Goal: Information Seeking & Learning: Learn about a topic

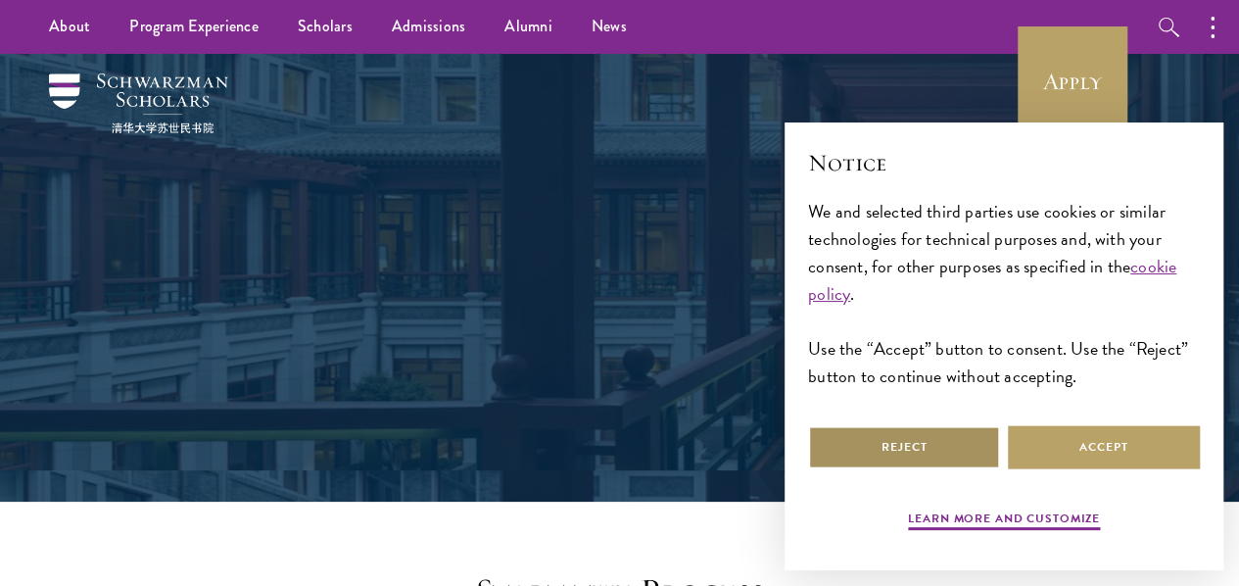
click at [904, 433] on button "Reject" at bounding box center [904, 447] width 192 height 44
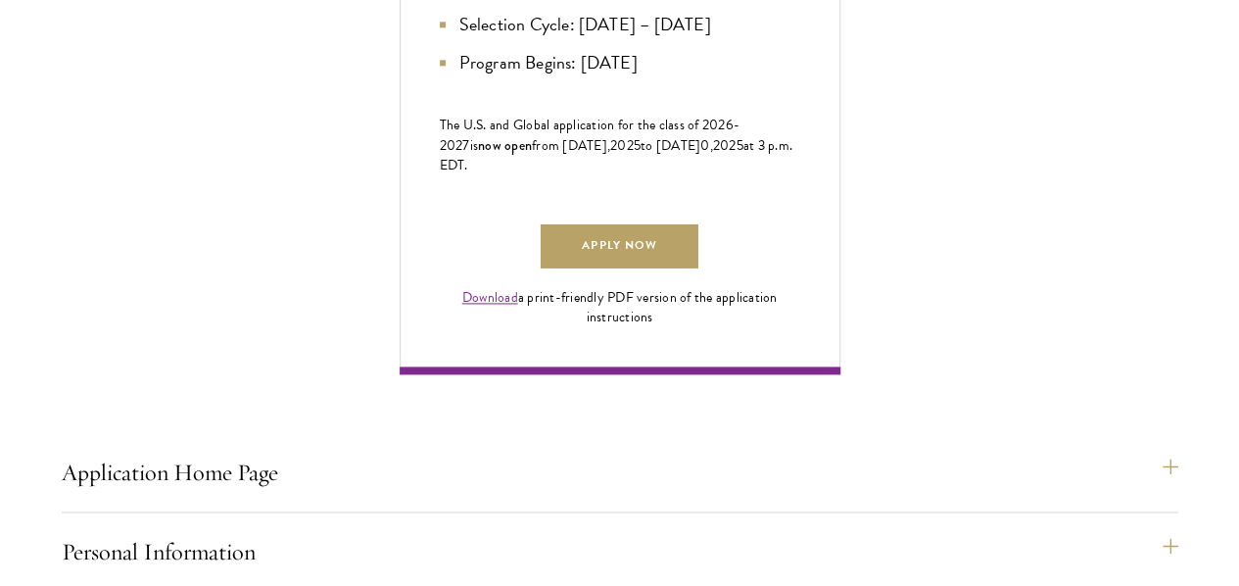
scroll to position [1273, 0]
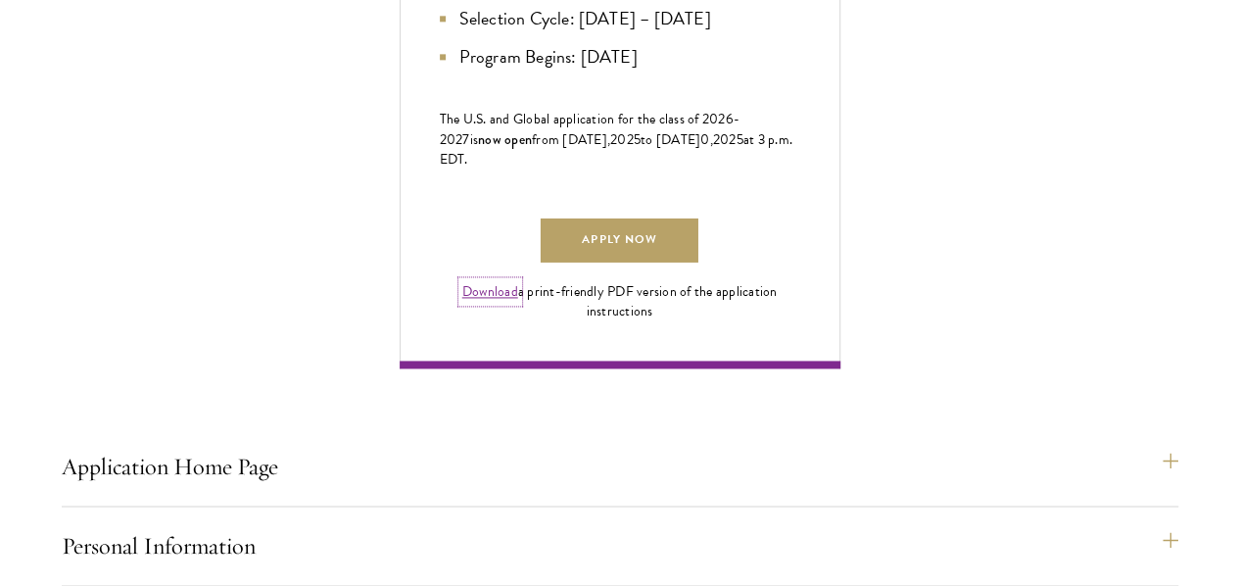
click at [518, 302] on link "Download" at bounding box center [490, 291] width 56 height 21
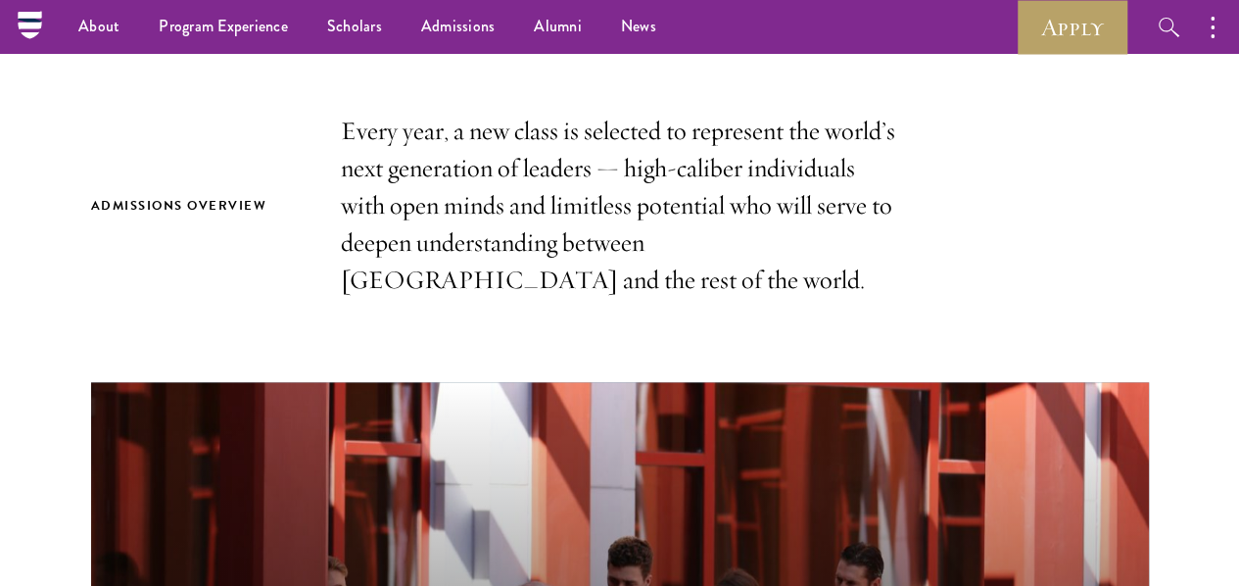
scroll to position [294, 0]
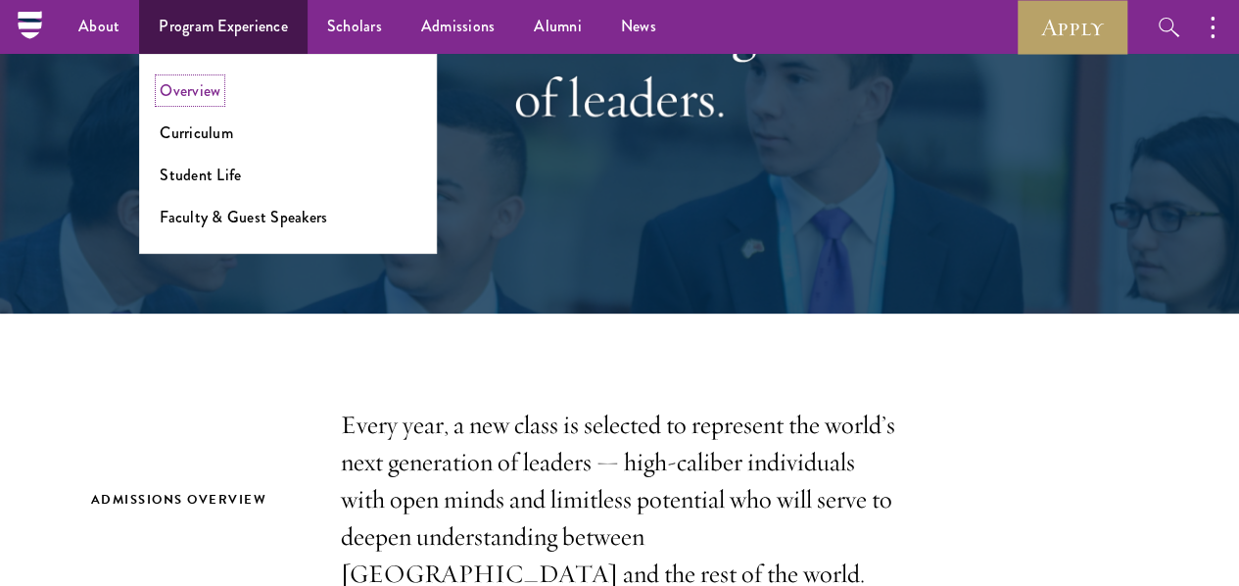
click at [191, 81] on link "Overview" at bounding box center [190, 90] width 61 height 23
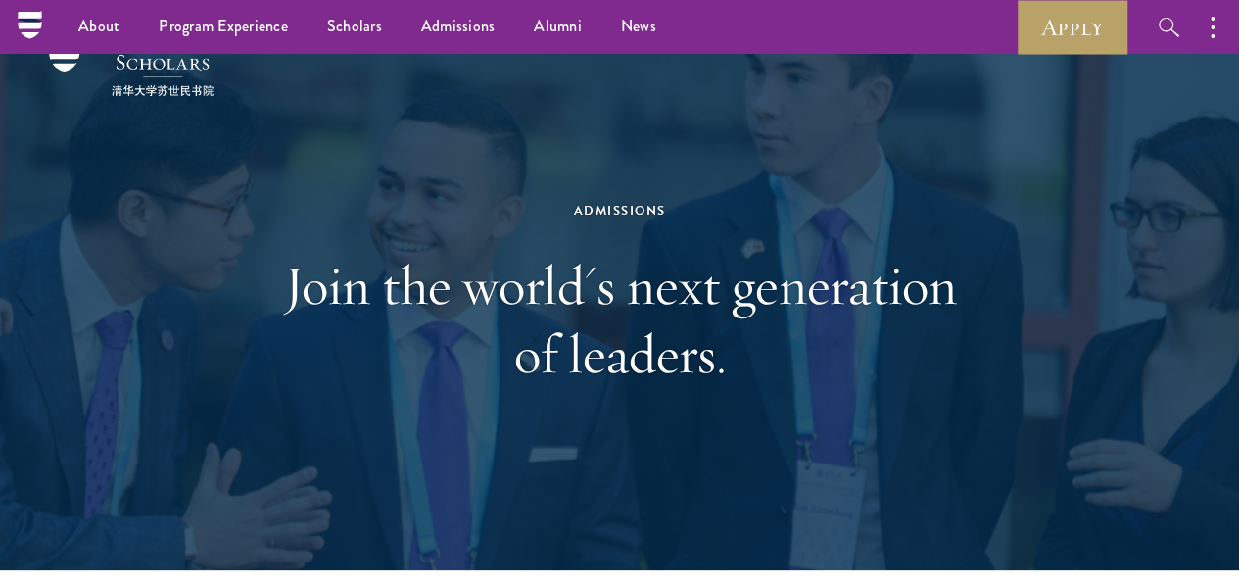
scroll to position [0, 0]
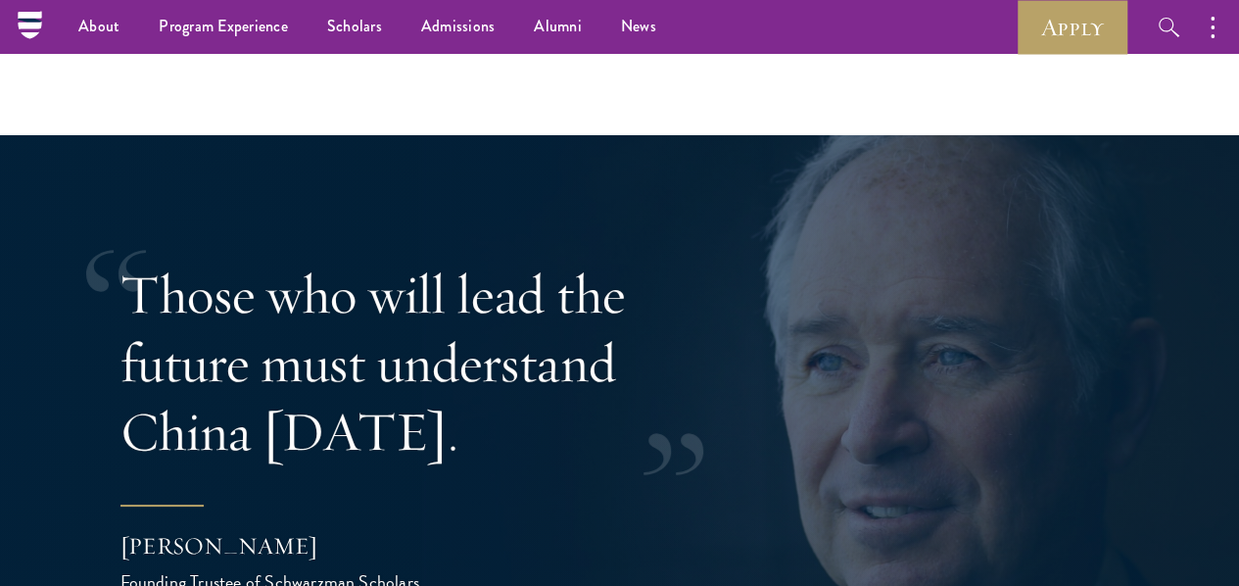
scroll to position [3037, 0]
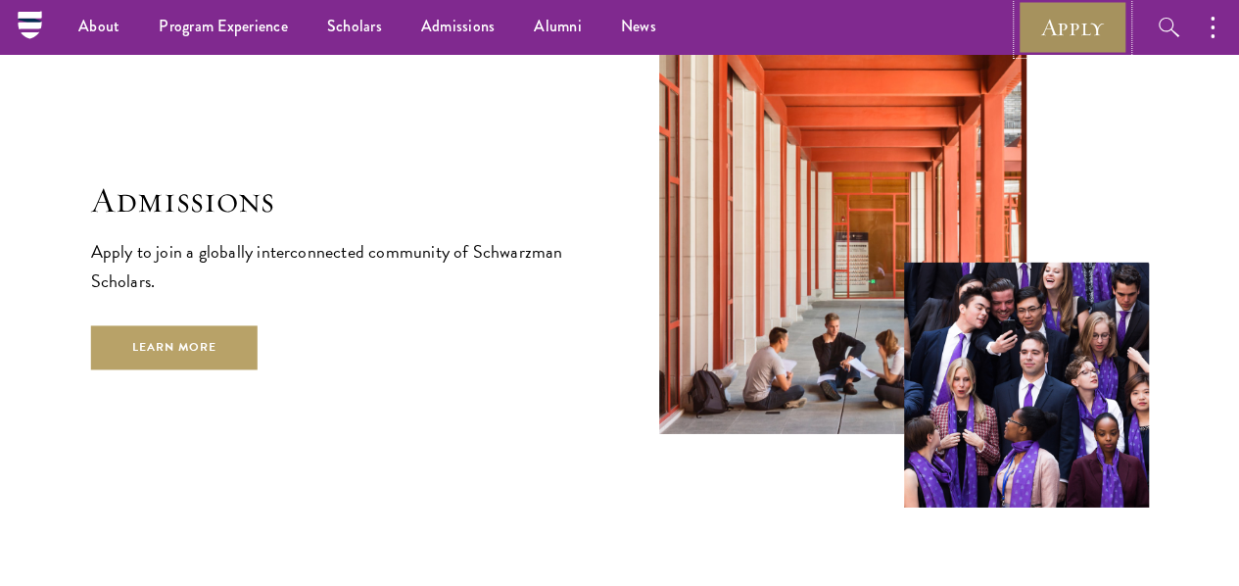
click at [1064, 15] on link "Apply" at bounding box center [1073, 27] width 110 height 54
click at [1063, 26] on link "Apply" at bounding box center [1073, 27] width 110 height 54
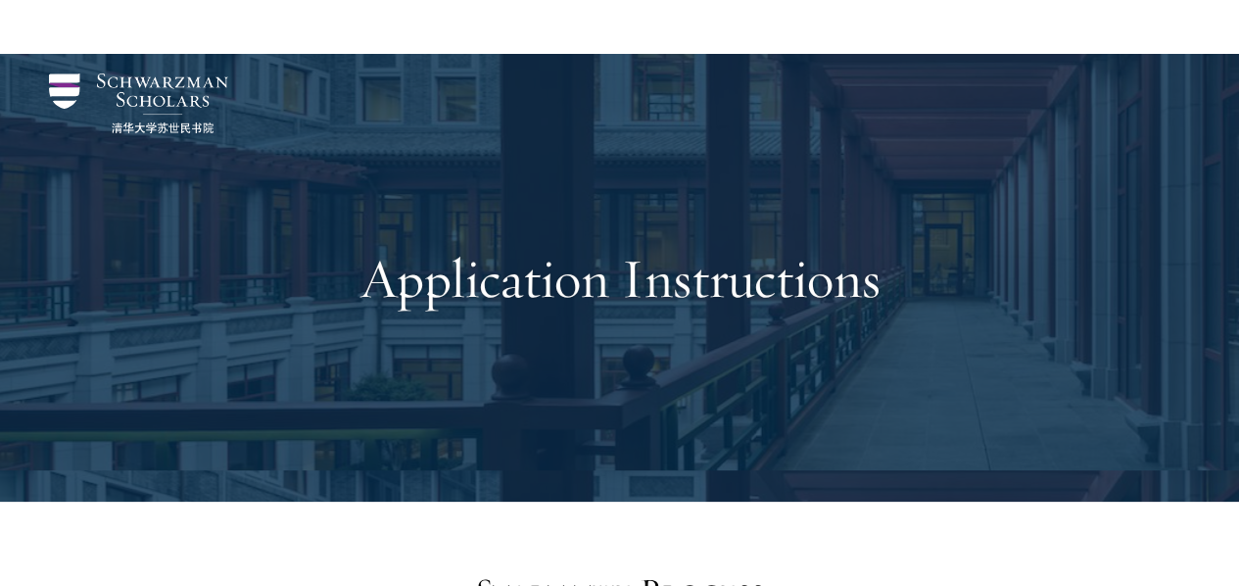
scroll to position [490, 0]
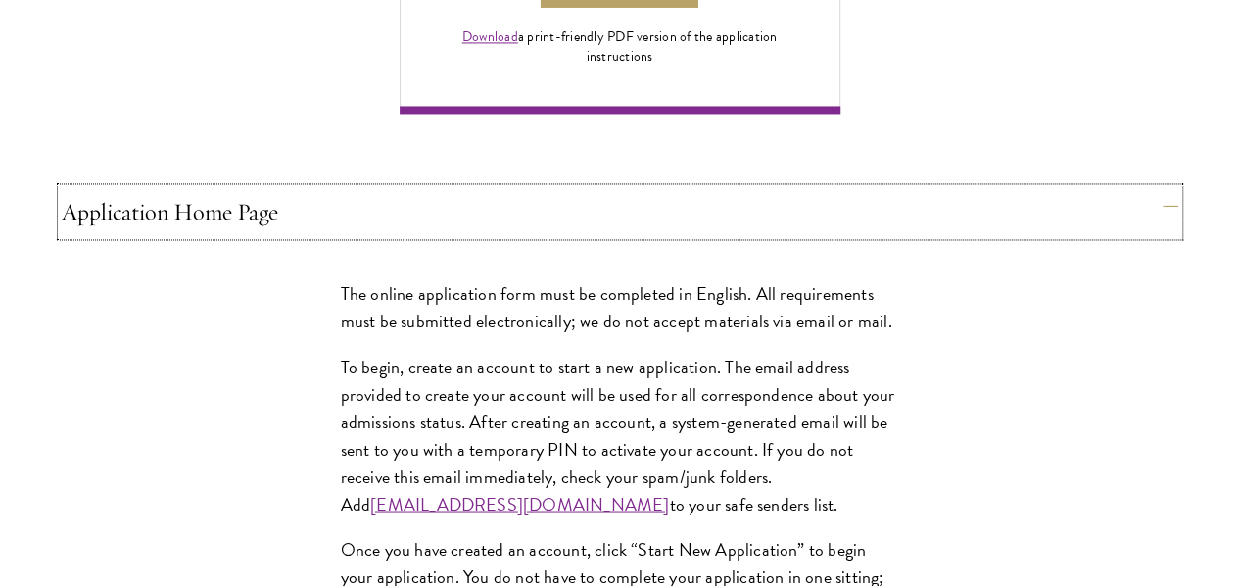
scroll to position [1567, 0]
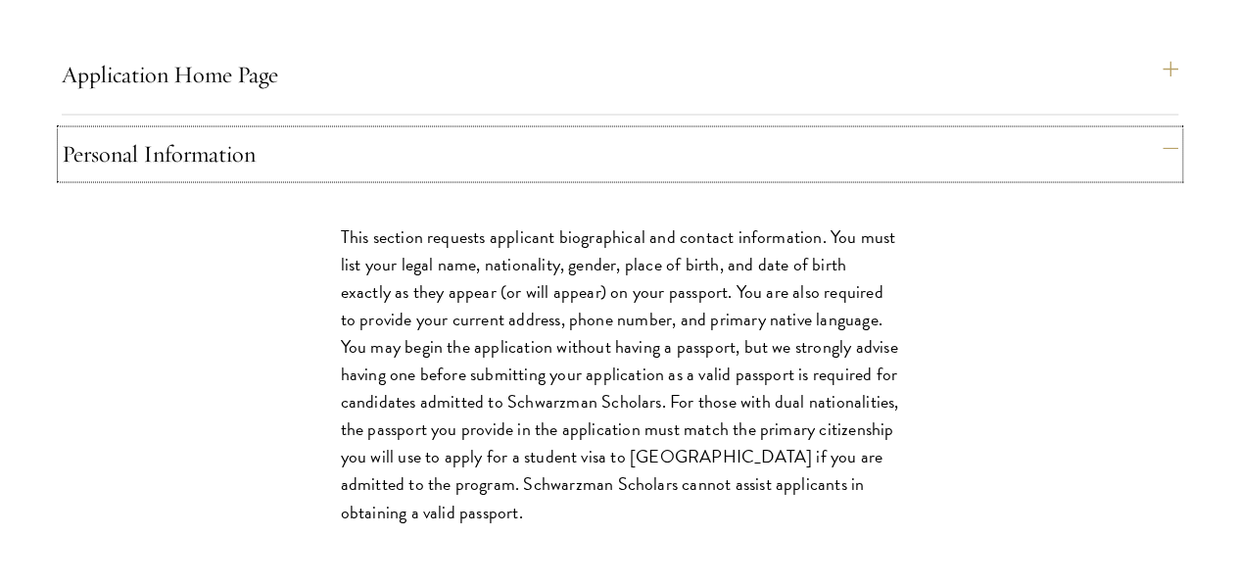
scroll to position [1861, 0]
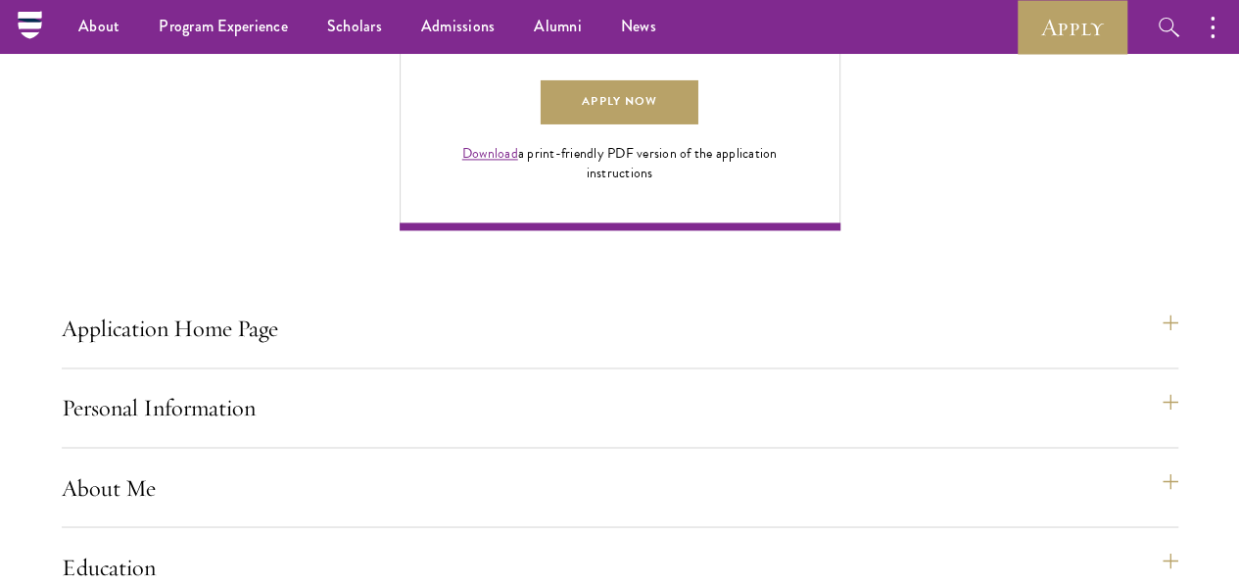
scroll to position [1326, 0]
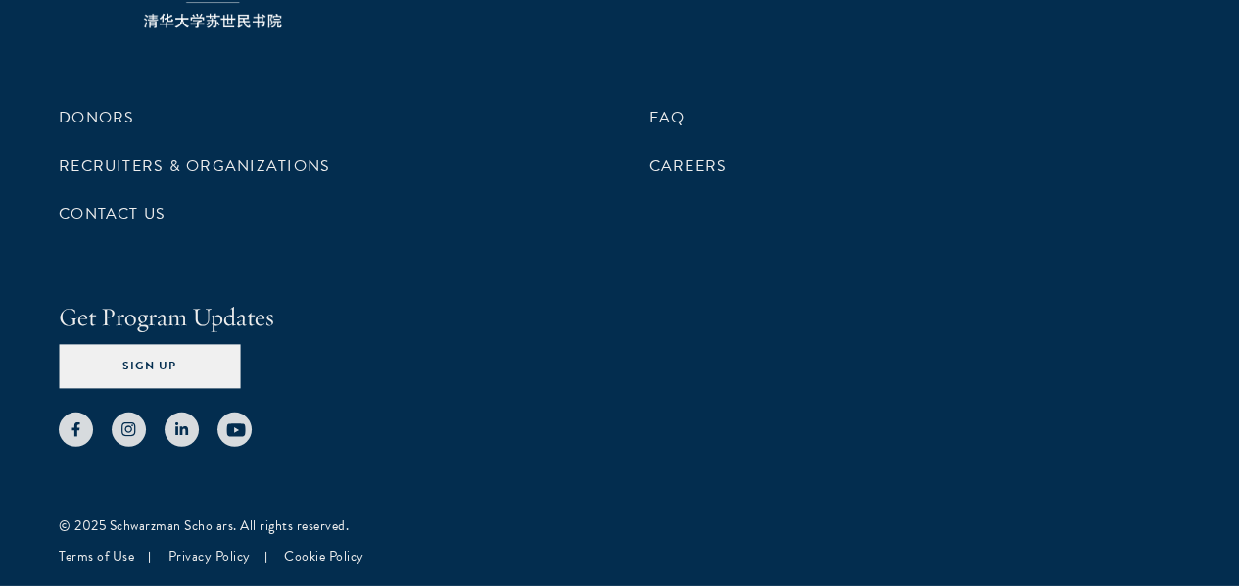
scroll to position [10253, 0]
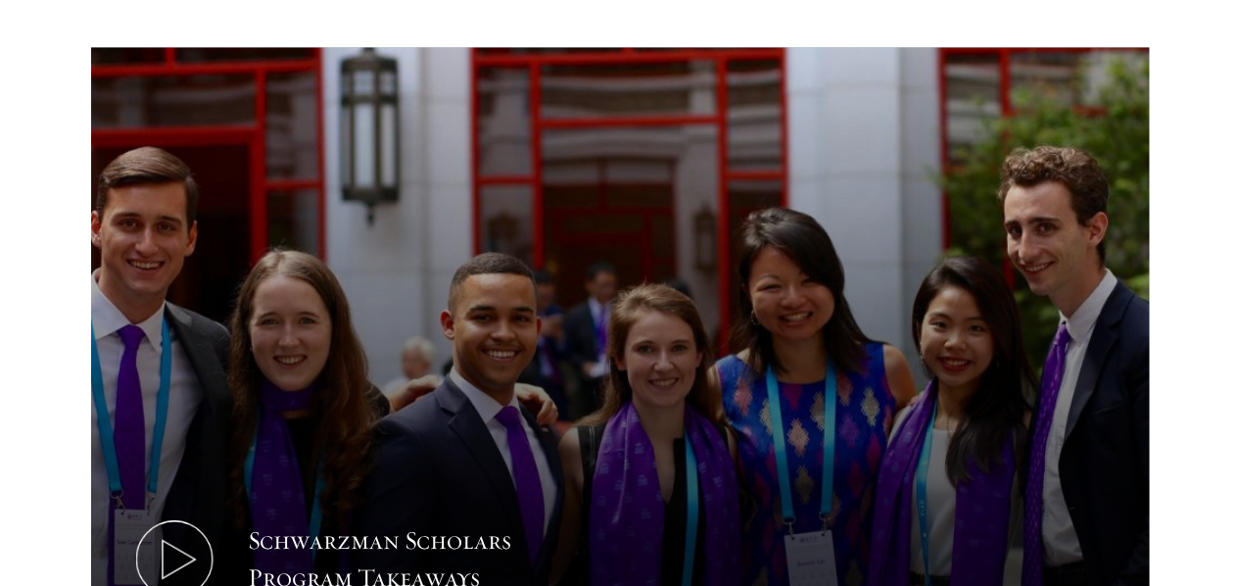
scroll to position [2057, 0]
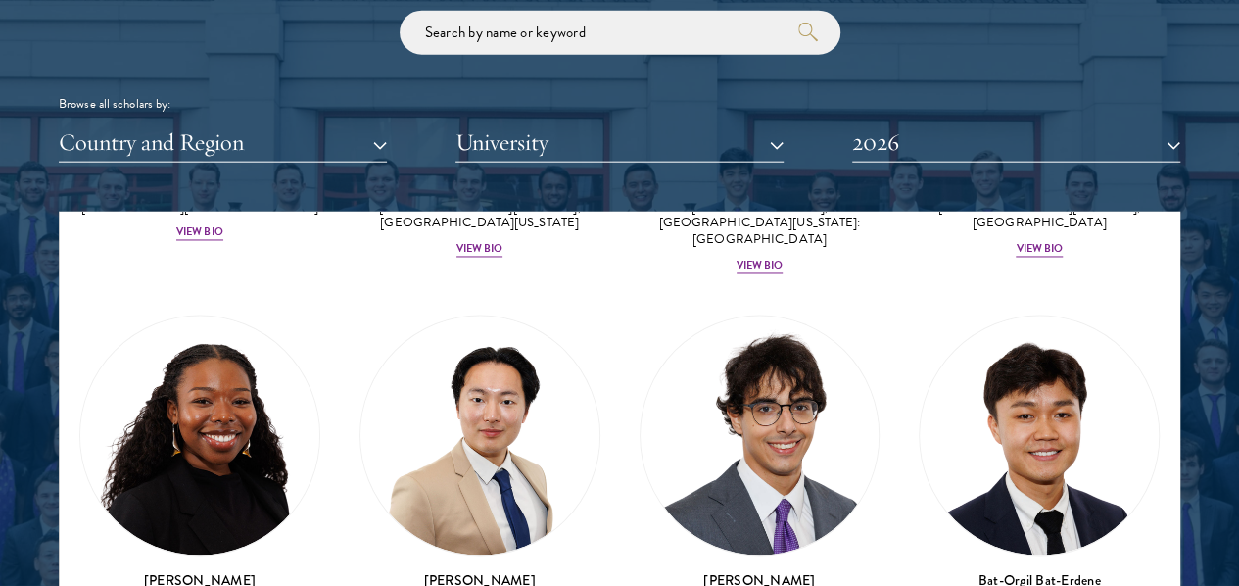
scroll to position [1469, 0]
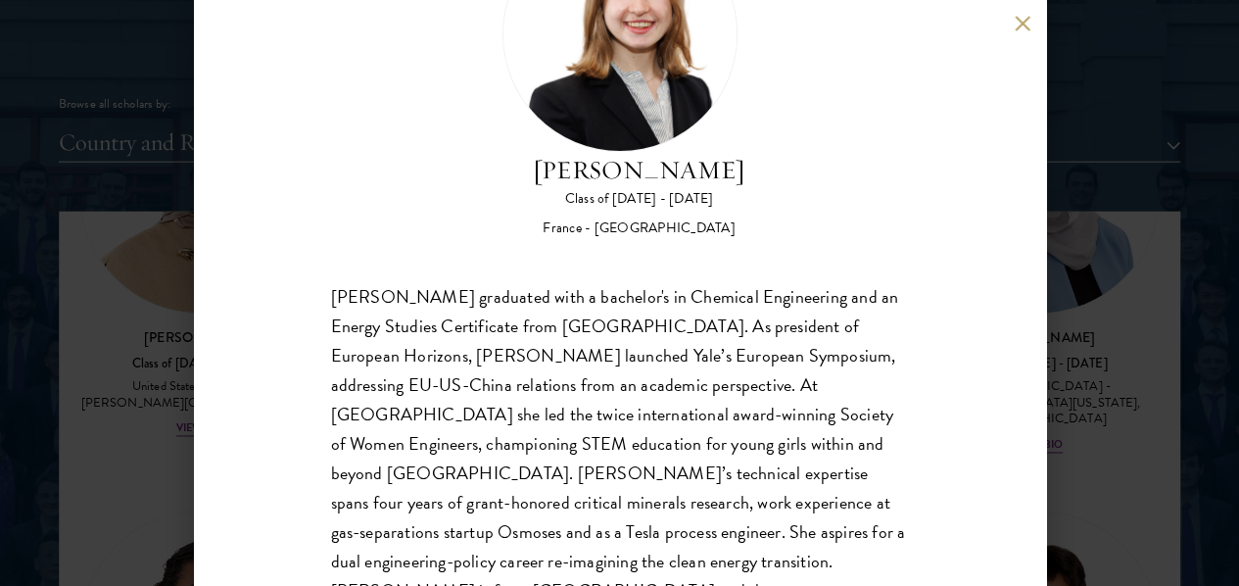
scroll to position [167, 0]
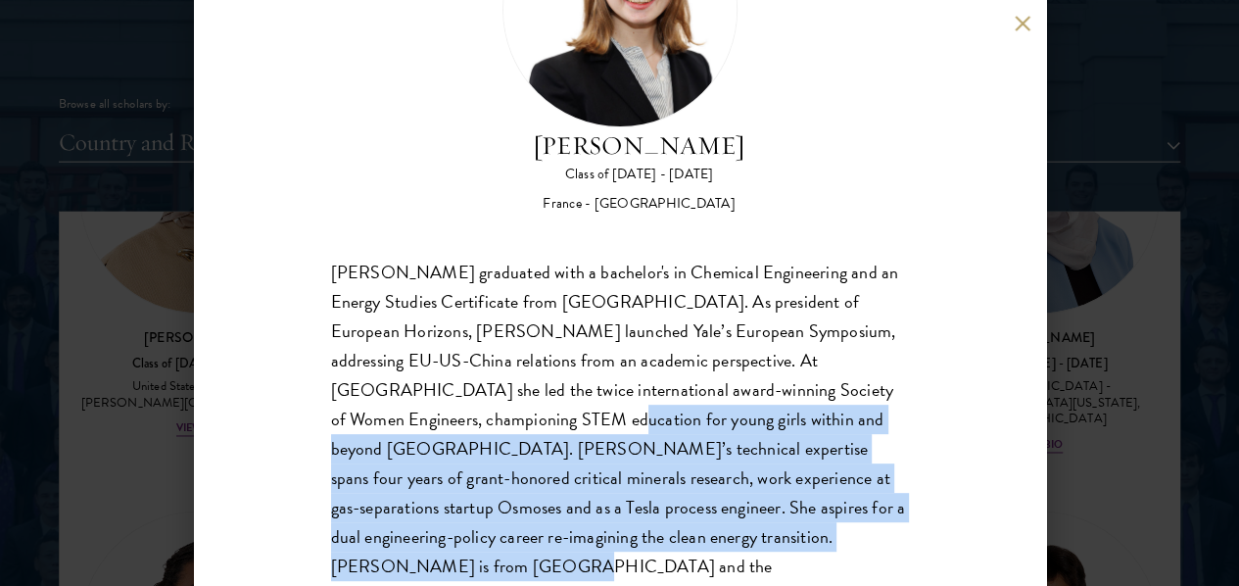
drag, startPoint x: 691, startPoint y: 516, endPoint x: 573, endPoint y: 326, distance: 223.5
click at [576, 330] on div "[PERSON_NAME] graduated with a bachelor's in Chemical Engineering and an Energy…" at bounding box center [620, 435] width 578 height 354
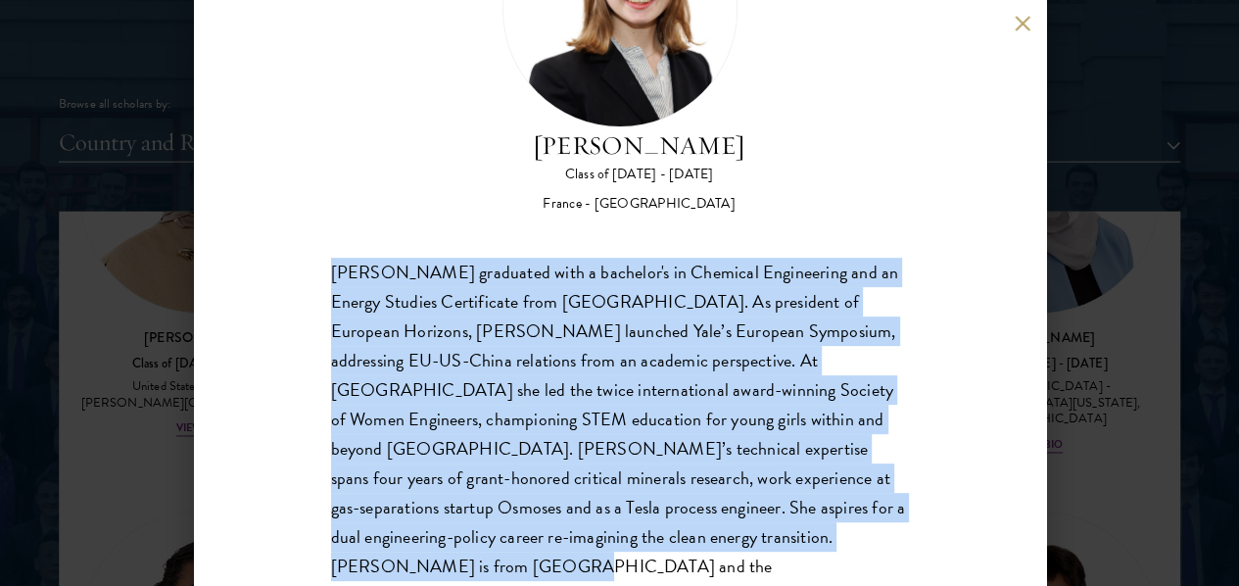
drag, startPoint x: 324, startPoint y: 179, endPoint x: 703, endPoint y: 510, distance: 503.3
click at [703, 510] on div "[PERSON_NAME] Class of [DATE] - [DATE] [GEOGRAPHIC_DATA] - [GEOGRAPHIC_DATA] [P…" at bounding box center [620, 293] width 852 height 586
copy div "[PERSON_NAME] graduated with a bachelor's in Chemical Engineering and an Energy…"
